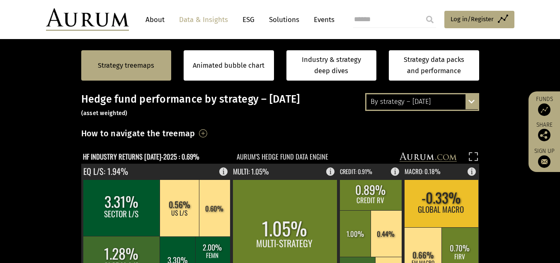
scroll to position [169, 0]
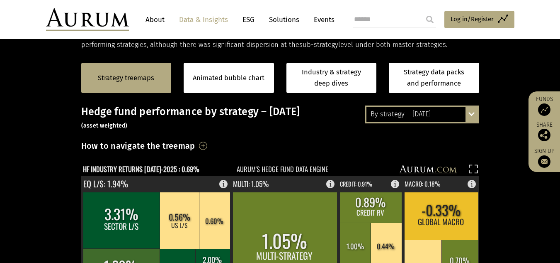
click at [390, 116] on div "By strategy – [DATE]" at bounding box center [423, 114] width 112 height 15
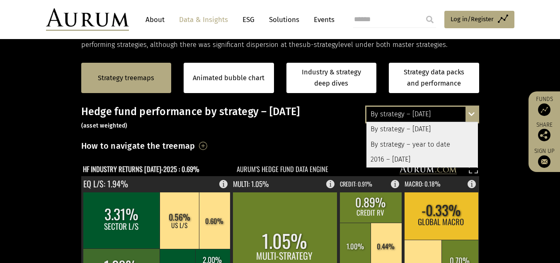
click at [414, 144] on div "By strategy – year to date" at bounding box center [423, 144] width 112 height 15
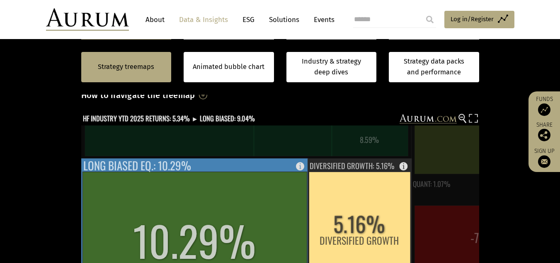
scroll to position [217, 0]
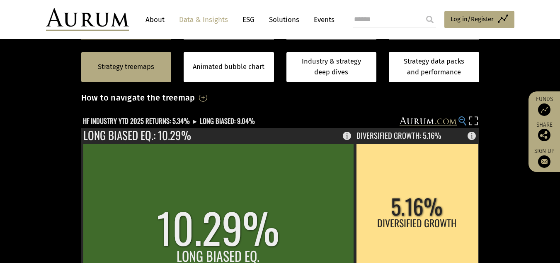
click at [463, 121] on circle at bounding box center [461, 119] width 5 height 5
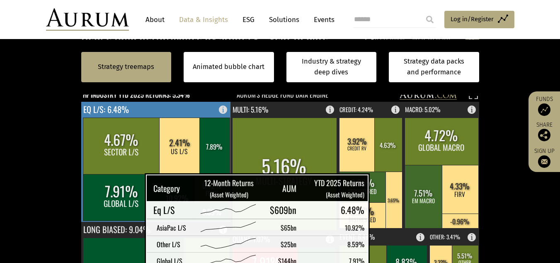
scroll to position [244, 0]
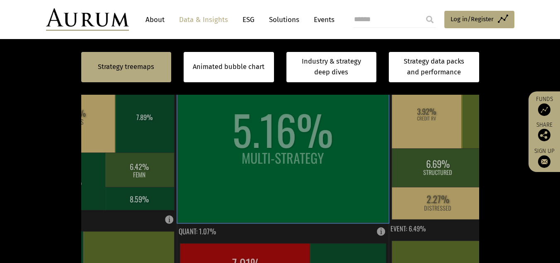
scroll to position [273, 0]
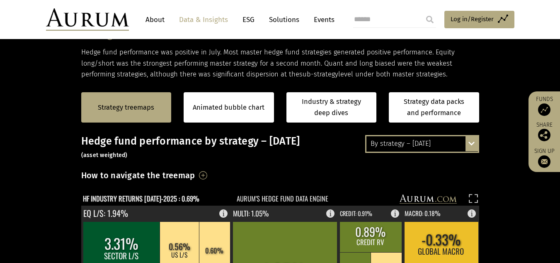
scroll to position [121, 0]
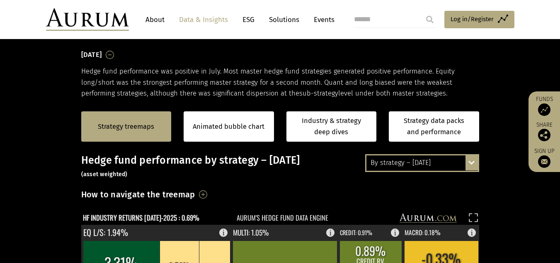
click at [466, 165] on div "By strategy – July 2025 By strategy – July 2025 By strategy – year to date 2016…" at bounding box center [422, 162] width 114 height 17
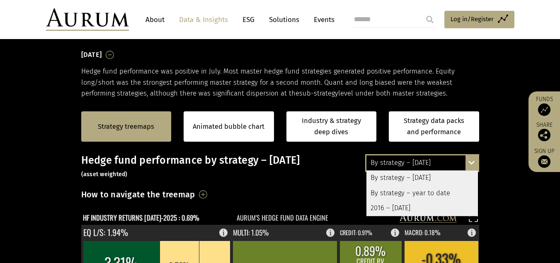
click at [431, 194] on div "By strategy – year to date" at bounding box center [423, 192] width 112 height 15
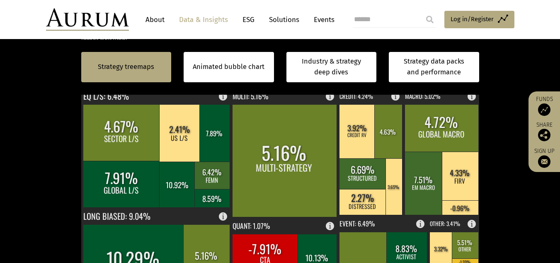
scroll to position [253, 0]
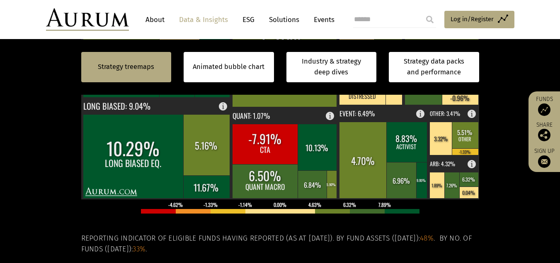
scroll to position [367, 0]
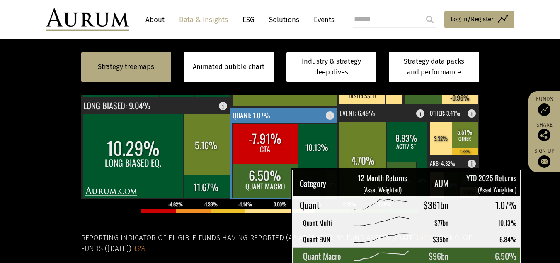
click at [270, 180] on rect at bounding box center [265, 180] width 66 height 34
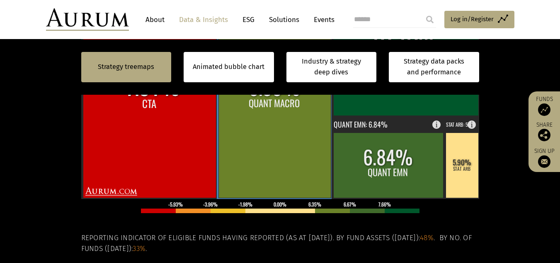
click at [270, 180] on rect at bounding box center [275, 96] width 112 height 204
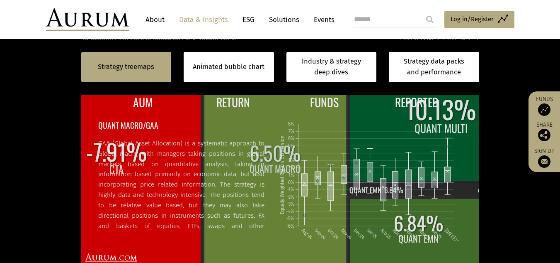
scroll to position [51, 0]
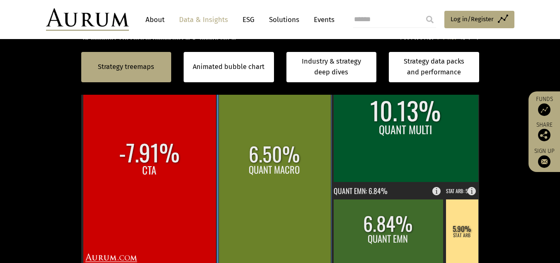
click at [283, 170] on rect at bounding box center [275, 162] width 112 height 204
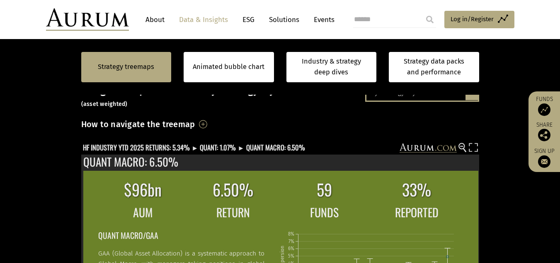
scroll to position [173, 0]
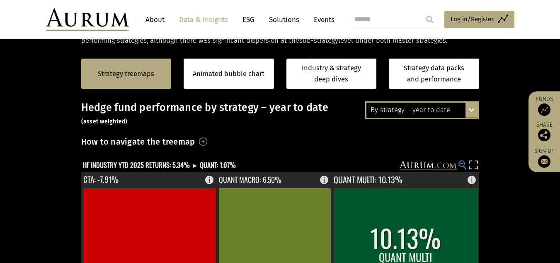
click at [462, 166] on circle at bounding box center [461, 163] width 5 height 5
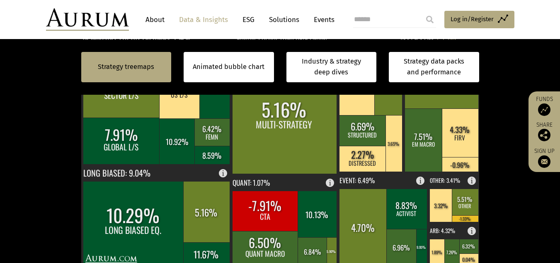
scroll to position [320, 0]
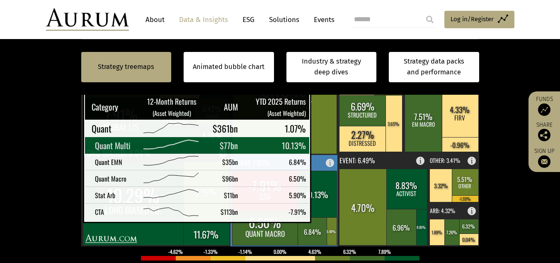
click at [324, 213] on rect at bounding box center [317, 193] width 39 height 46
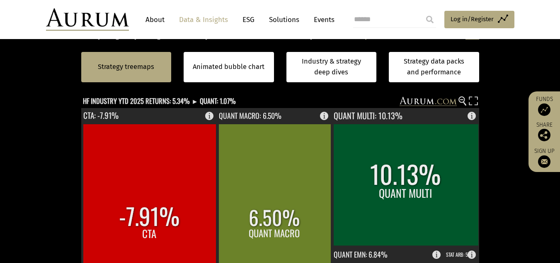
scroll to position [237, 0]
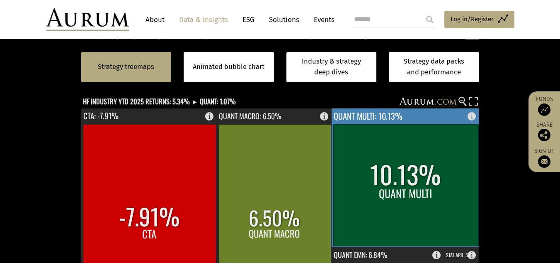
click at [431, 170] on rect at bounding box center [405, 185] width 145 height 122
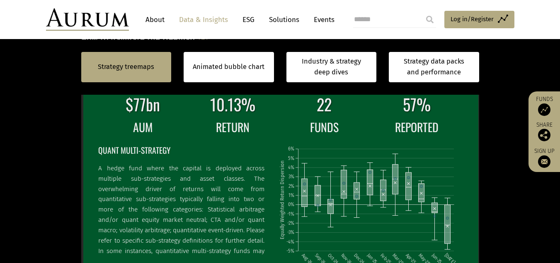
scroll to position [277, 0]
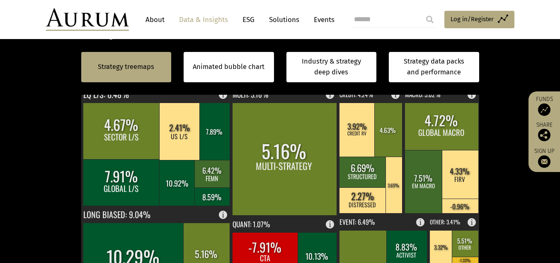
scroll to position [252, 0]
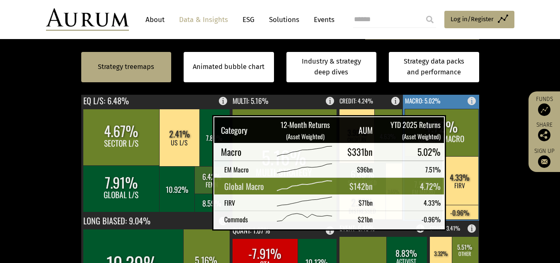
click at [453, 127] on rect at bounding box center [442, 132] width 74 height 47
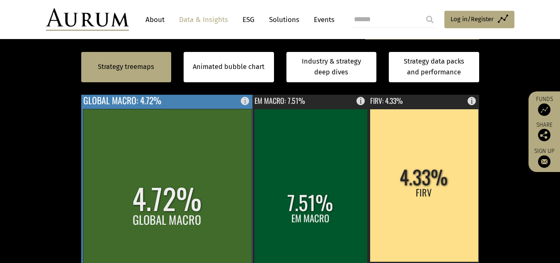
click at [217, 212] on rect at bounding box center [167, 211] width 169 height 204
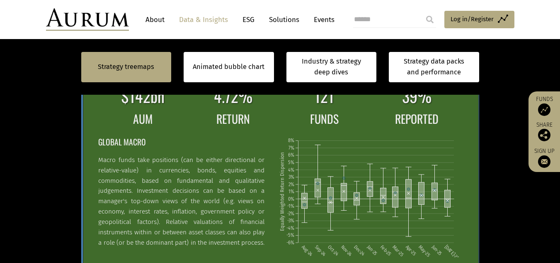
scroll to position [66, 0]
